Goal: Task Accomplishment & Management: Use online tool/utility

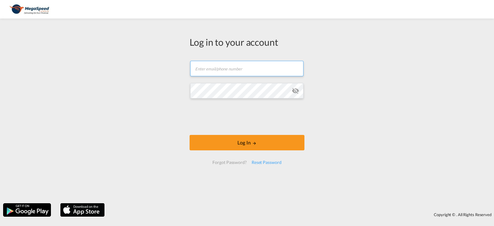
click at [232, 68] on input "text" at bounding box center [246, 68] width 113 height 15
type input "[PERSON_NAME][EMAIL_ADDRESS][DOMAIN_NAME]"
click at [244, 133] on form "[PERSON_NAME][EMAIL_ADDRESS][DOMAIN_NAME] Log In Forgot Password? Reset Password" at bounding box center [246, 113] width 115 height 116
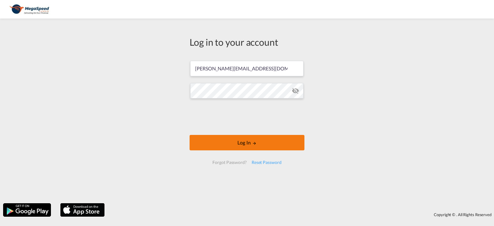
click at [246, 137] on button "Log In" at bounding box center [246, 142] width 115 height 15
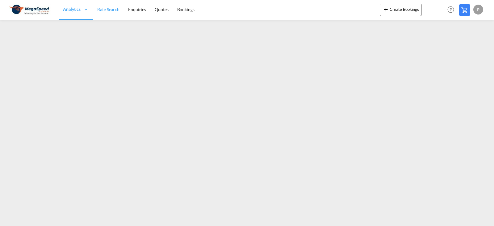
click at [110, 11] on span "Rate Search" at bounding box center [108, 9] width 22 height 5
